Goal: Information Seeking & Learning: Learn about a topic

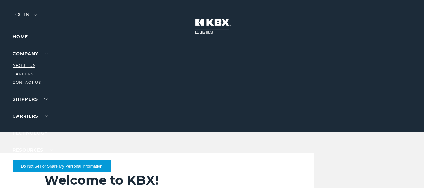
click at [29, 63] on link "About Us" at bounding box center [24, 65] width 23 height 5
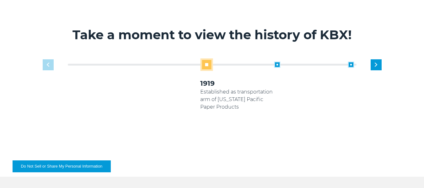
scroll to position [352, 0]
click at [380, 65] on div "Next slide" at bounding box center [375, 64] width 11 height 11
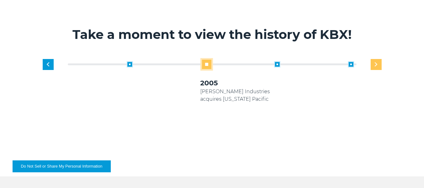
click at [380, 65] on div "Next slide" at bounding box center [375, 64] width 11 height 11
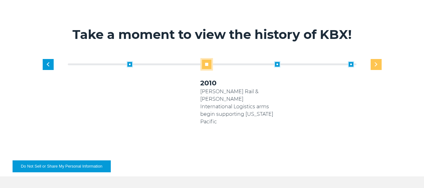
click at [380, 65] on div "Next slide" at bounding box center [375, 64] width 11 height 11
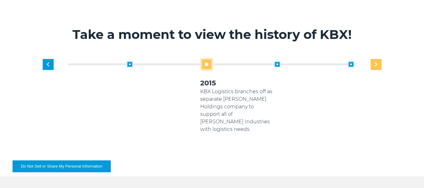
click at [372, 67] on div "Next slide" at bounding box center [375, 64] width 11 height 11
